Goal: Task Accomplishment & Management: Manage account settings

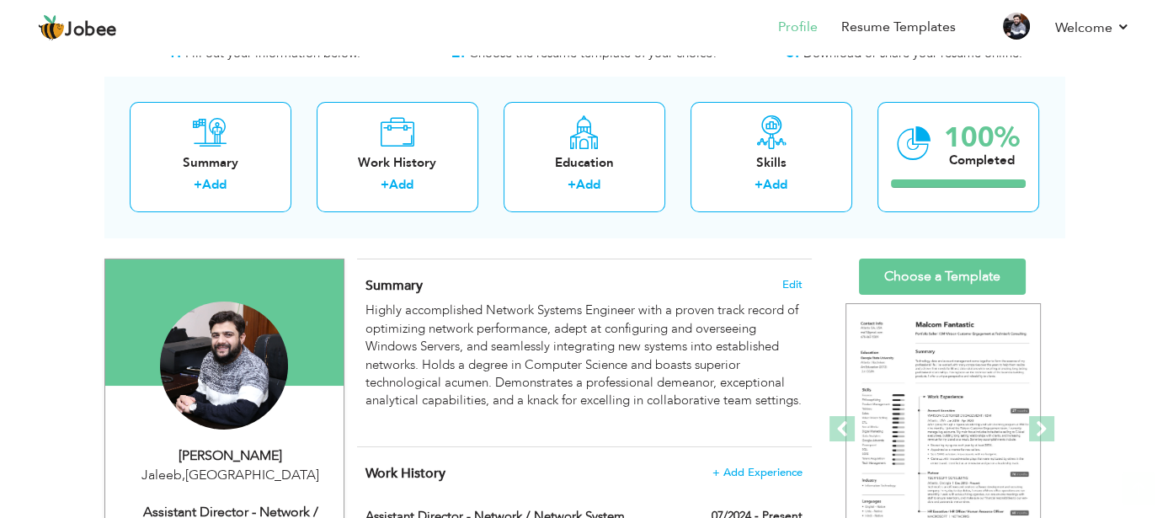
scroll to position [337, 0]
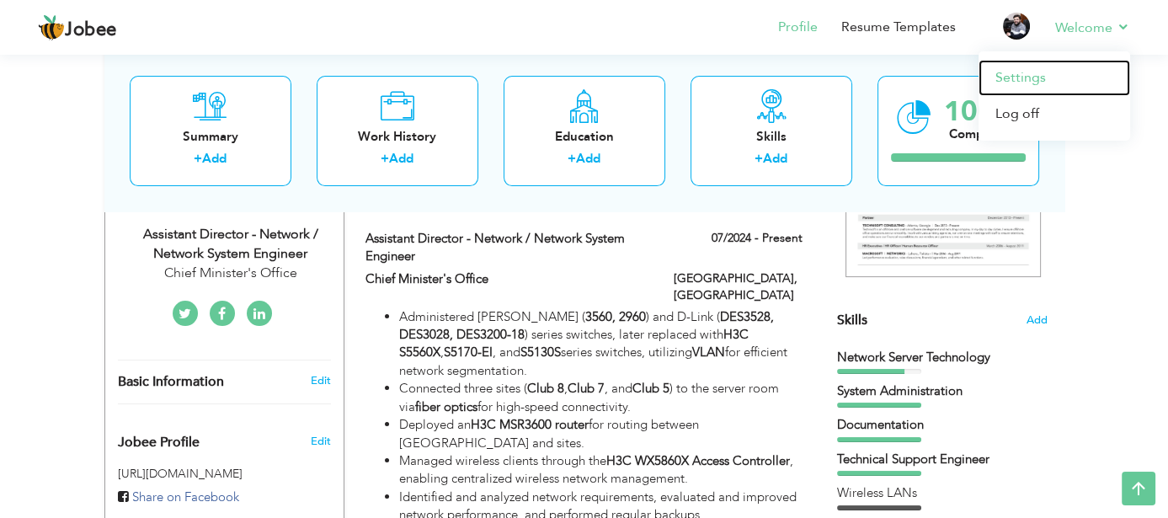
click at [1024, 77] on link "Settings" at bounding box center [1055, 78] width 152 height 36
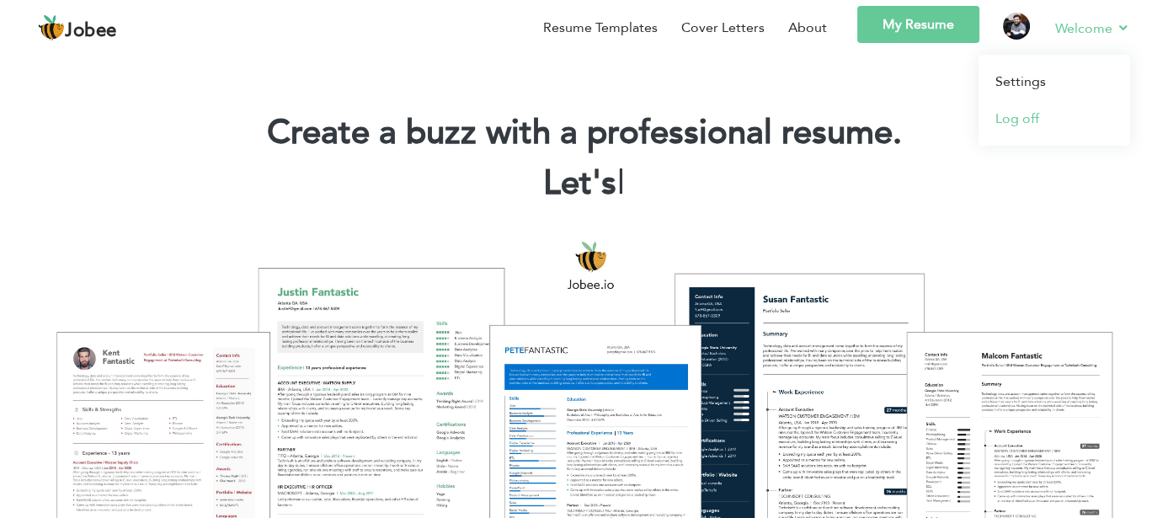
click at [1031, 116] on link "Log off" at bounding box center [1055, 118] width 152 height 37
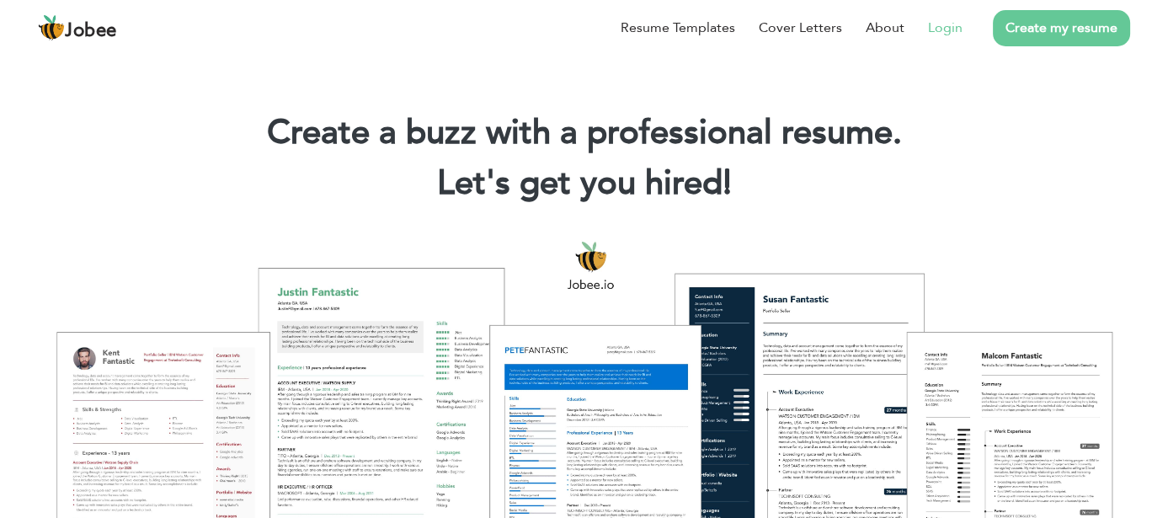
click at [947, 28] on link "Login" at bounding box center [945, 28] width 35 height 20
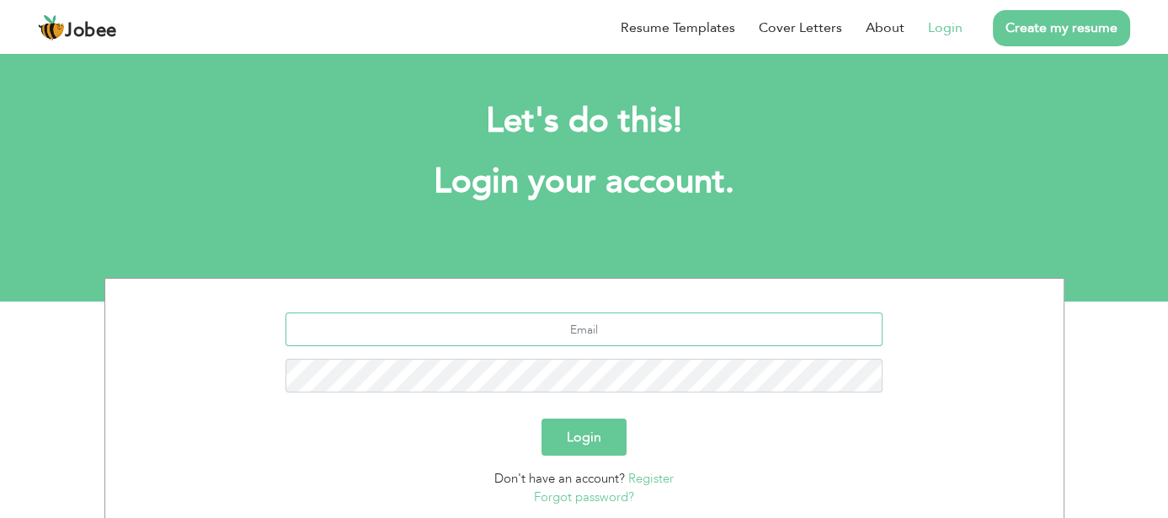
click at [636, 327] on input "text" at bounding box center [584, 329] width 597 height 34
type input "[EMAIL_ADDRESS][DOMAIN_NAME]"
click at [542, 419] on button "Login" at bounding box center [584, 437] width 85 height 37
